Goal: Task Accomplishment & Management: Complete application form

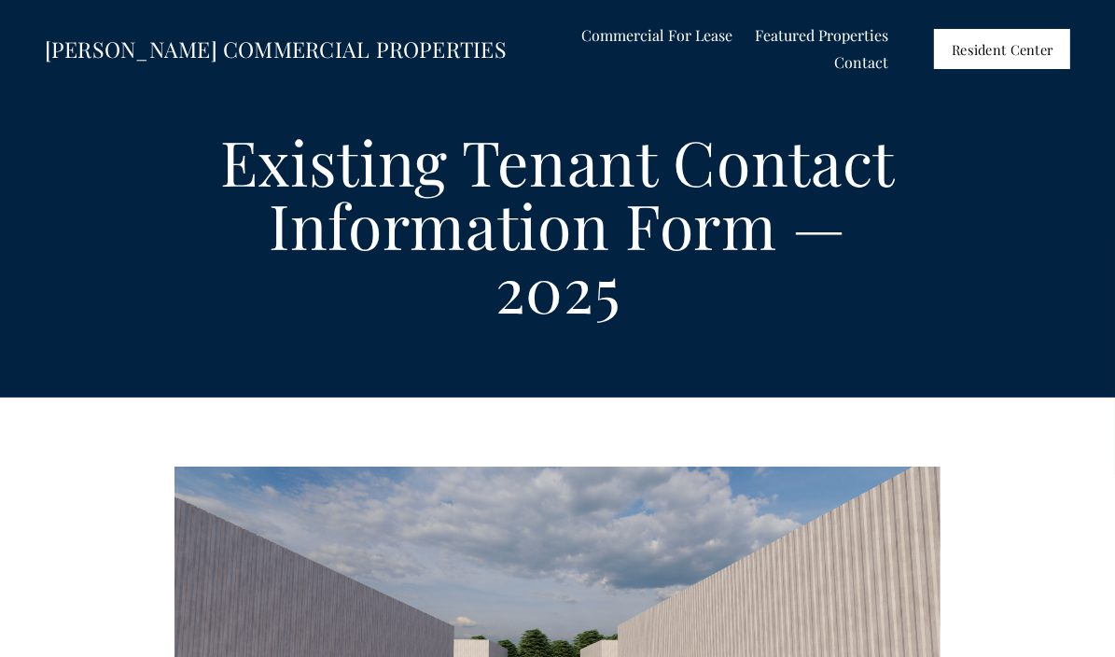
select select "US"
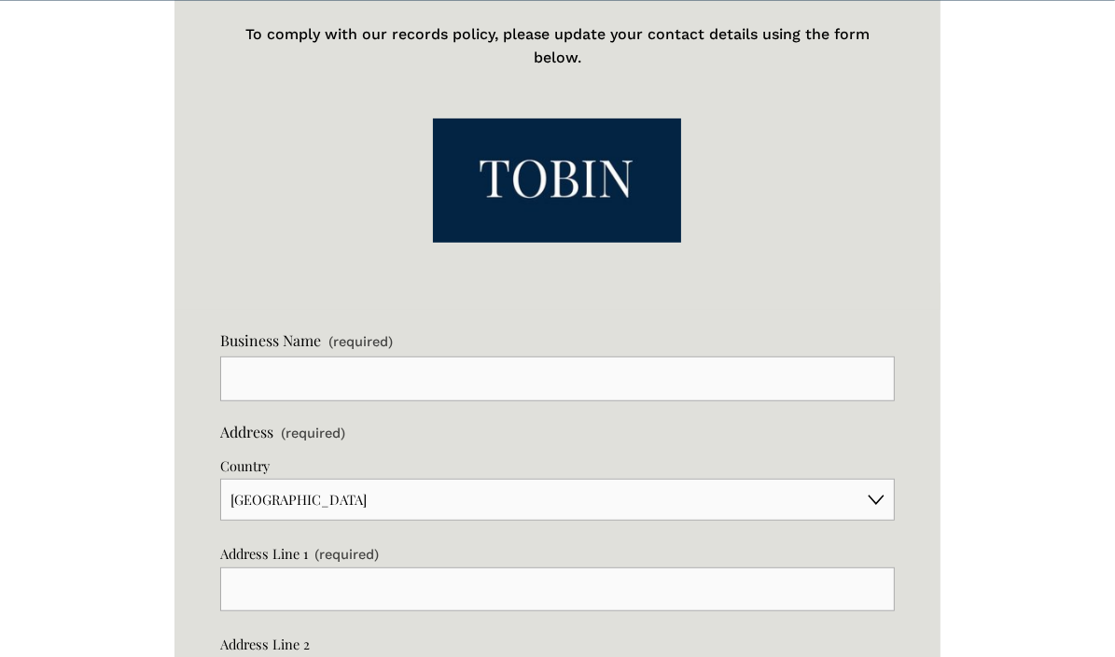
scroll to position [1022, 0]
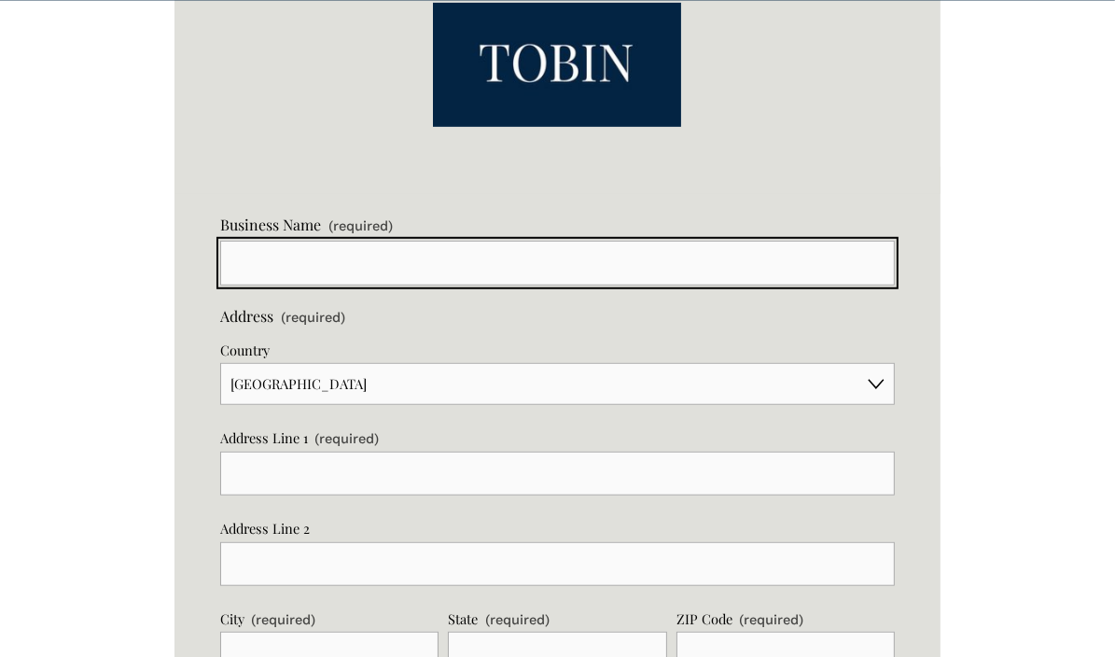
click at [360, 262] on input "Business Name (required)" at bounding box center [557, 263] width 674 height 45
type input "Fortis Development Company, LLC"
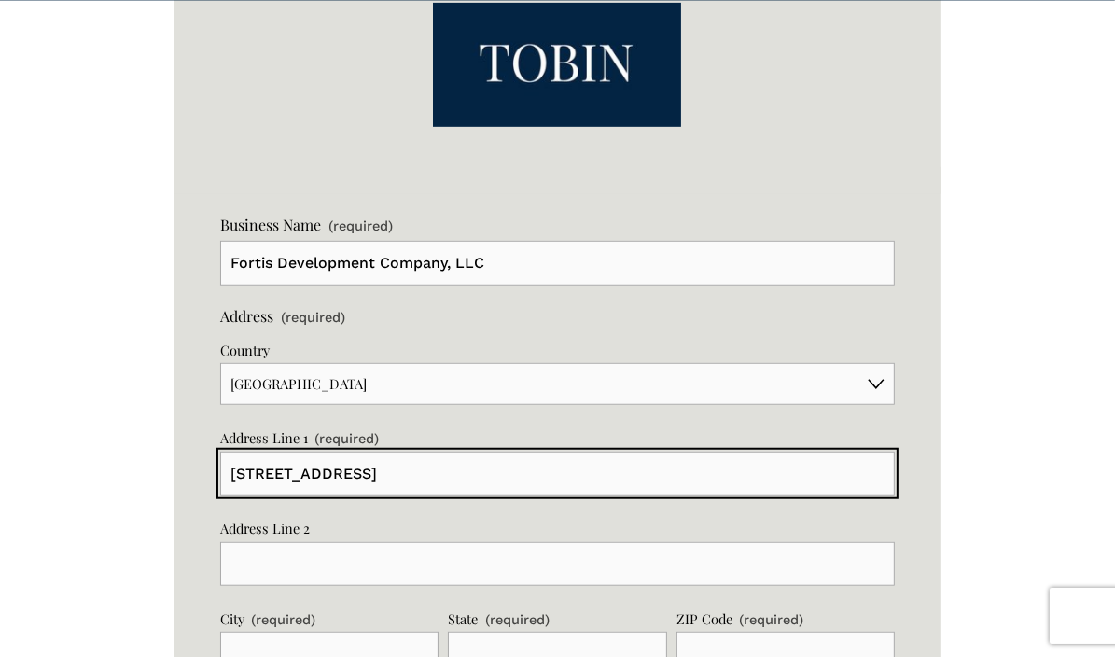
type input "[STREET_ADDRESS]"
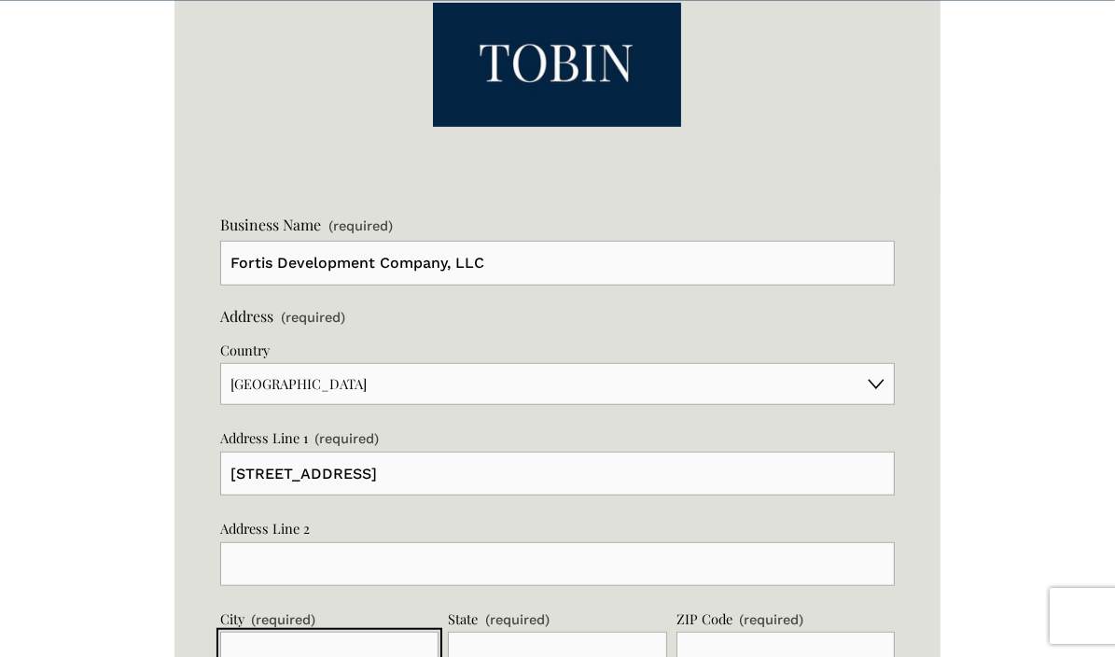
scroll to position [1034, 0]
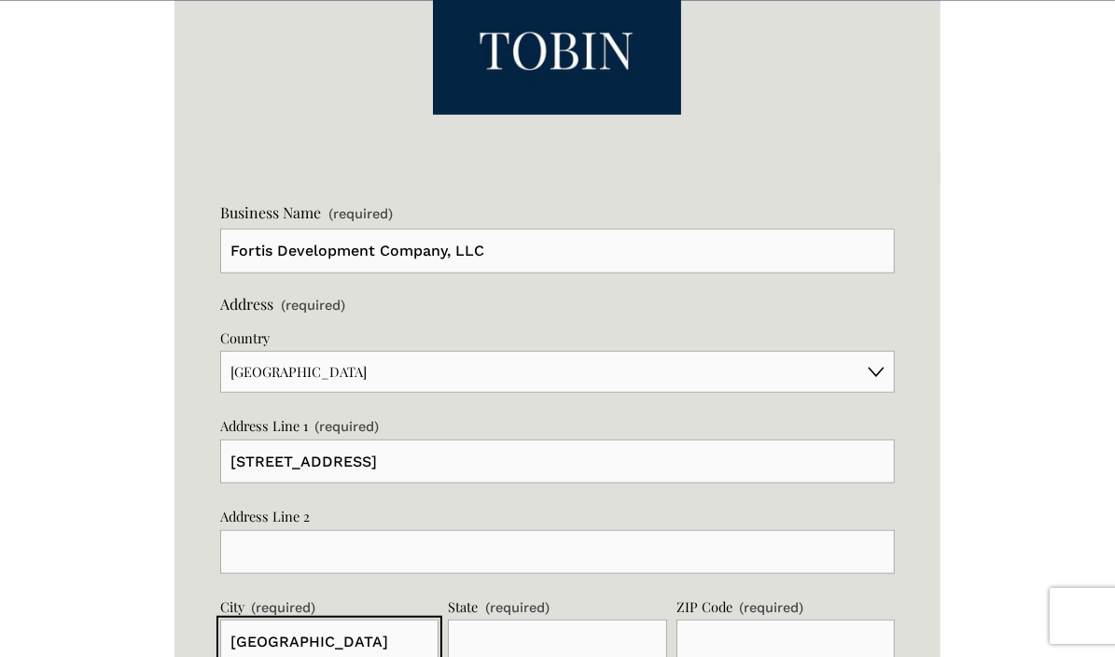
type input "[GEOGRAPHIC_DATA]"
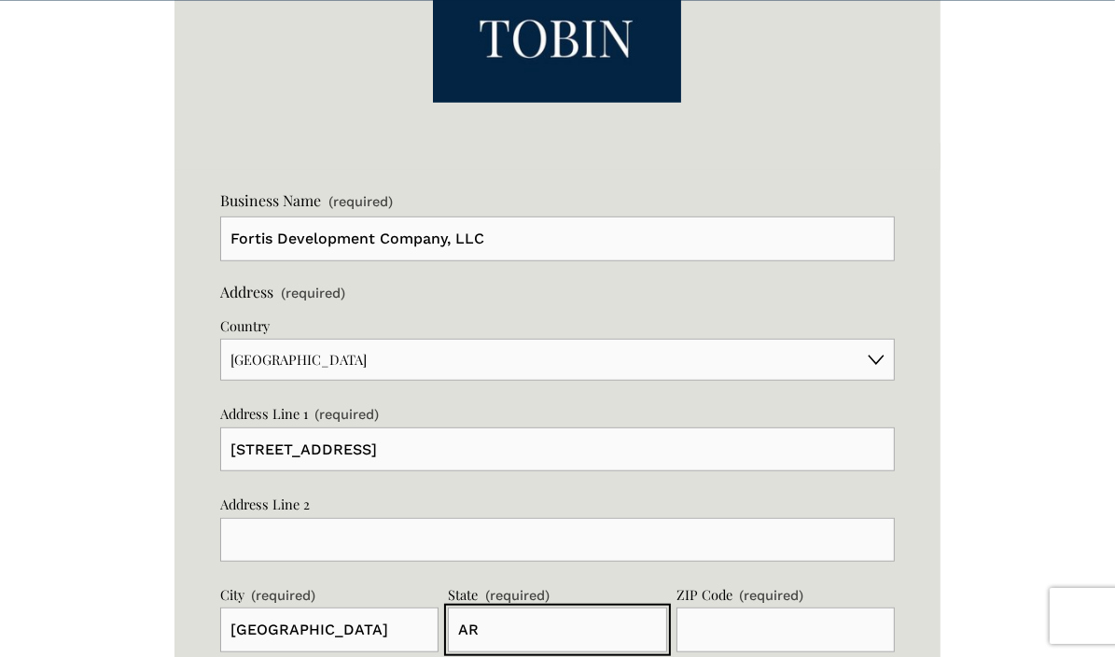
type input "AR"
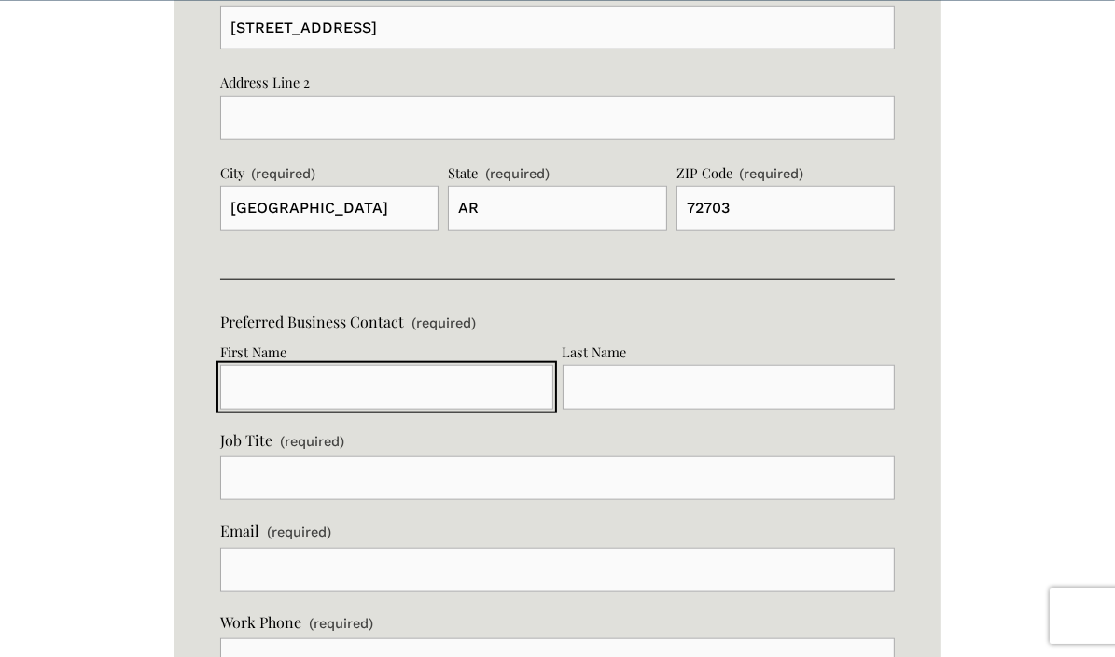
scroll to position [1531, 0]
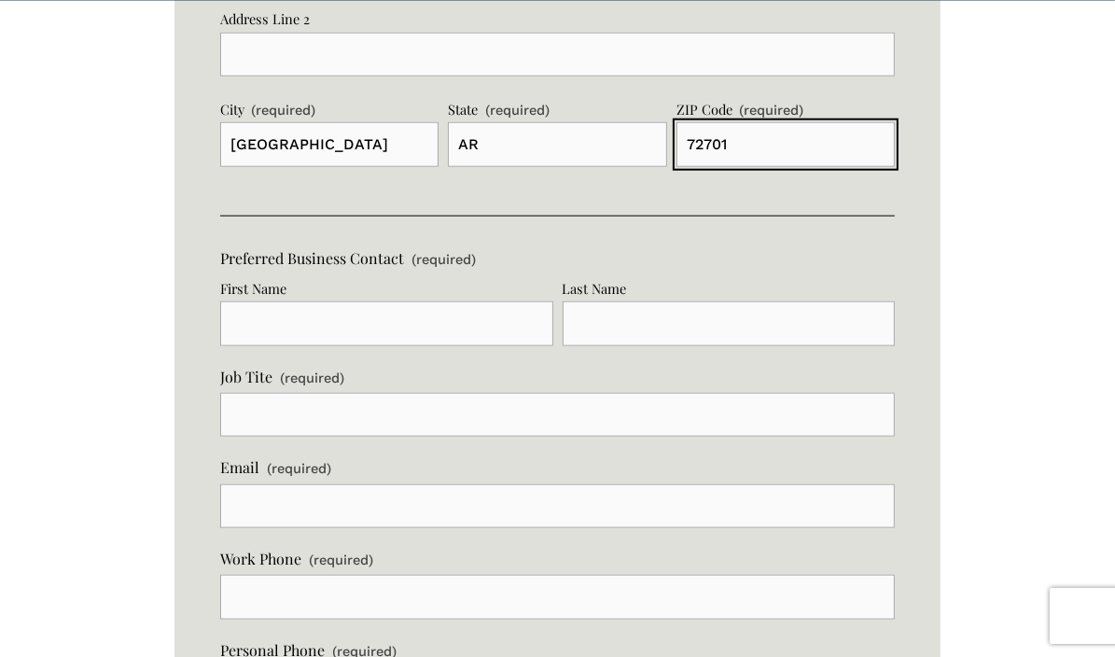
type input "72701"
